Goal: Find specific page/section: Find specific page/section

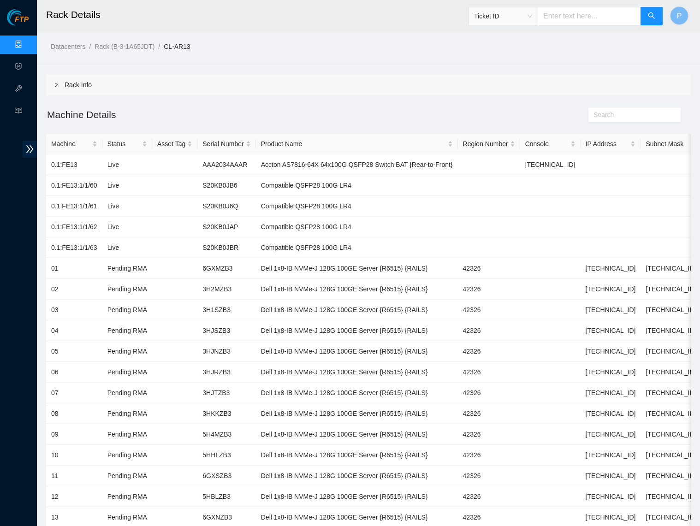
scroll to position [174, 0]
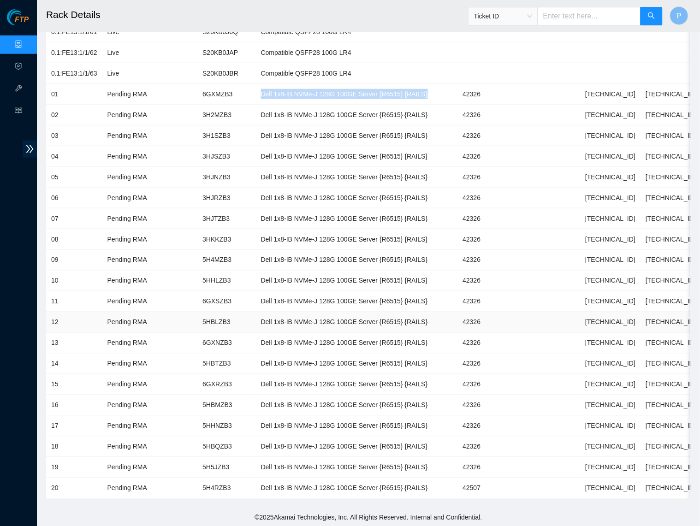
click at [311, 312] on td "Dell 1x8-IB NVMe-J 128G 100GE Server {R6515} {RAILS}" at bounding box center [357, 322] width 202 height 21
click at [505, 17] on span "Ticket ID" at bounding box center [503, 16] width 58 height 14
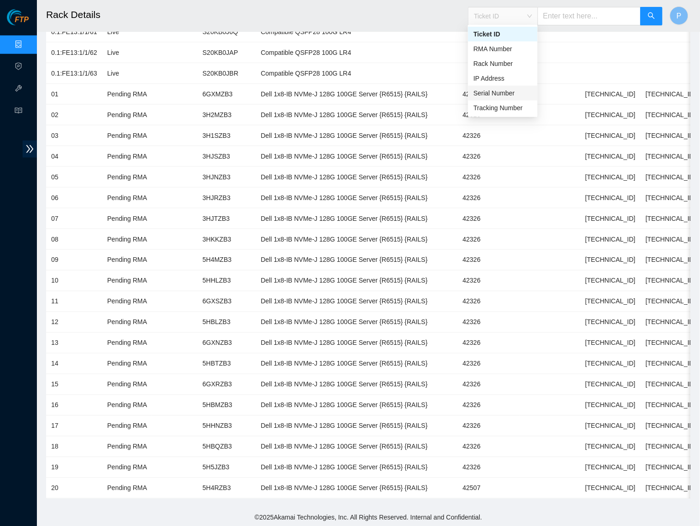
click at [502, 88] on div "Serial Number" at bounding box center [503, 93] width 59 height 10
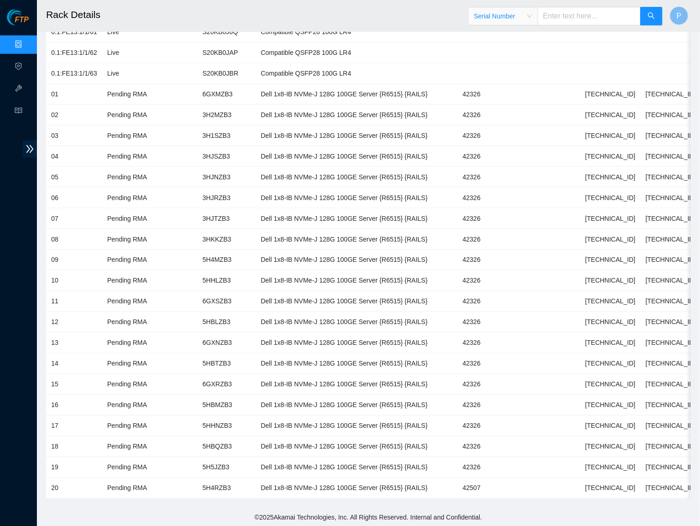
click at [567, 24] on input "text" at bounding box center [589, 16] width 103 height 18
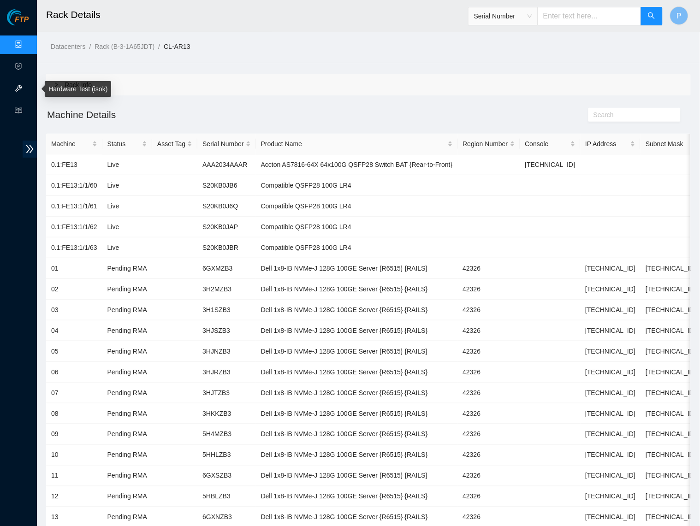
scroll to position [0, 0]
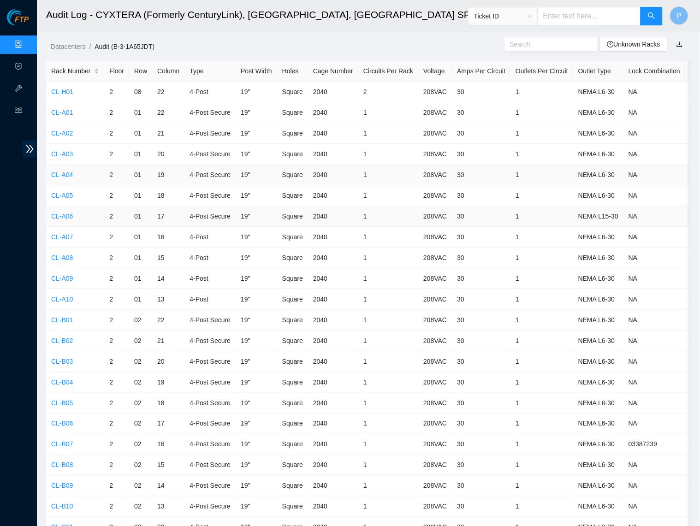
click at [59, 208] on td "CL-A06" at bounding box center [75, 216] width 58 height 21
click at [62, 213] on link "CL-A06" at bounding box center [62, 216] width 22 height 7
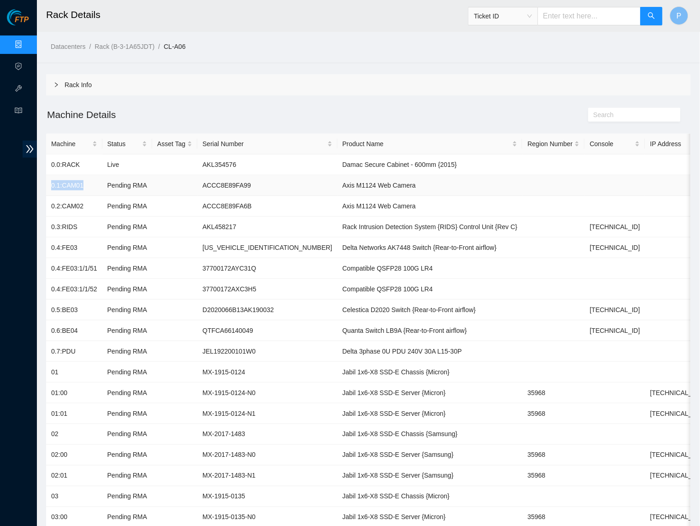
drag, startPoint x: 90, startPoint y: 185, endPoint x: 48, endPoint y: 183, distance: 41.1
click at [48, 183] on td "0.1:CAM01" at bounding box center [74, 185] width 56 height 21
copy td "0.1:CAM01"
drag, startPoint x: 90, startPoint y: 202, endPoint x: 49, endPoint y: 202, distance: 40.6
click at [49, 202] on td "0.2:CAM02" at bounding box center [74, 206] width 56 height 21
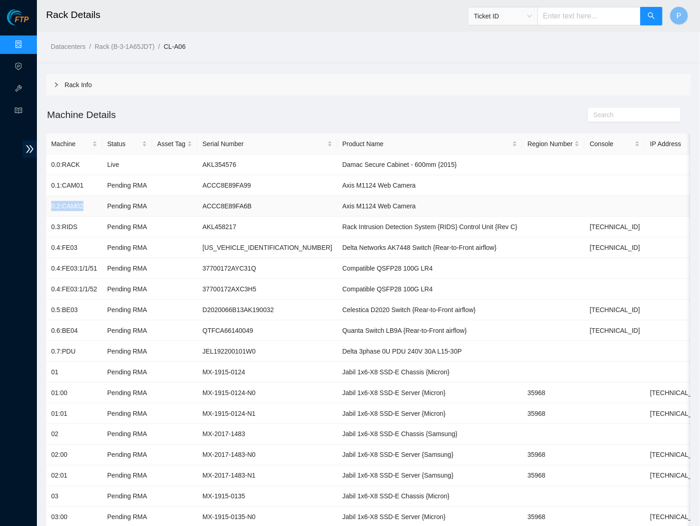
copy td "0.2:CAM02"
drag, startPoint x: 89, startPoint y: 223, endPoint x: 50, endPoint y: 224, distance: 38.8
click at [50, 224] on td "0.3:RIDS" at bounding box center [74, 227] width 56 height 21
copy td "0.3:RIDS"
click at [176, 263] on td at bounding box center [174, 268] width 45 height 21
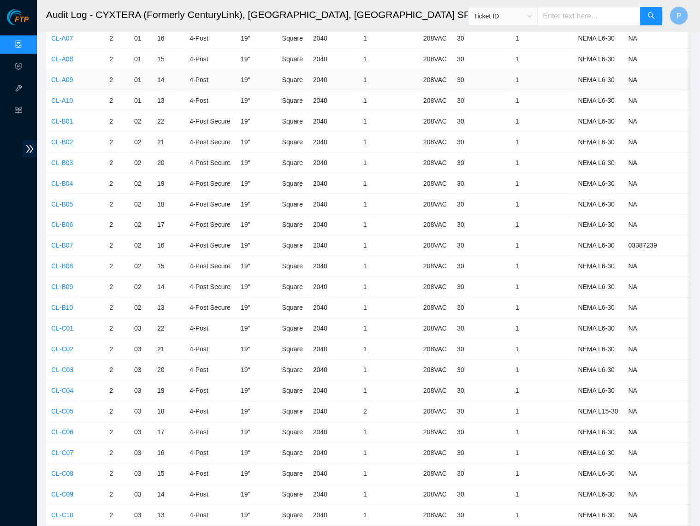
scroll to position [207, 0]
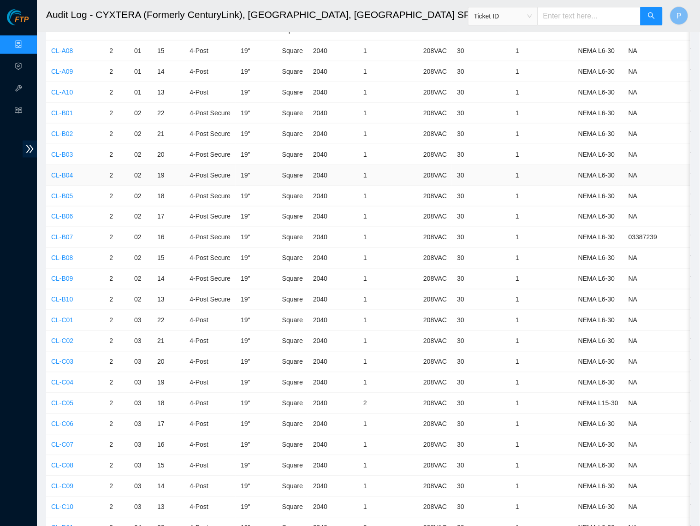
click at [68, 165] on td "CL-B04" at bounding box center [75, 175] width 58 height 21
click at [68, 172] on link "CL-B04" at bounding box center [62, 175] width 22 height 7
